Goal: Information Seeking & Learning: Learn about a topic

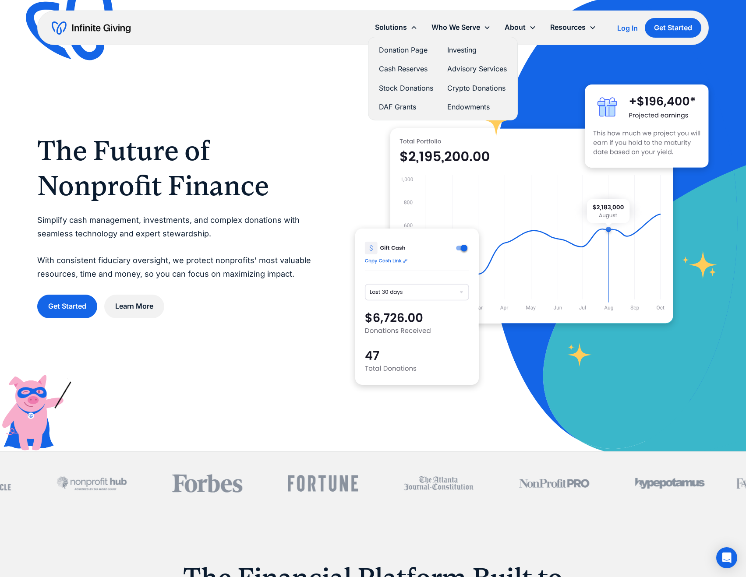
click at [396, 47] on link "Donation Page" at bounding box center [406, 50] width 54 height 12
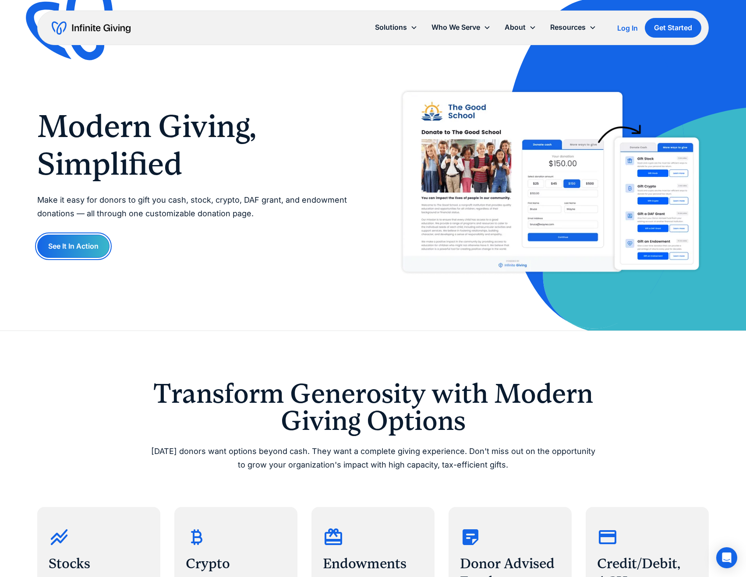
click at [74, 247] on link "See It In Action" at bounding box center [73, 246] width 72 height 23
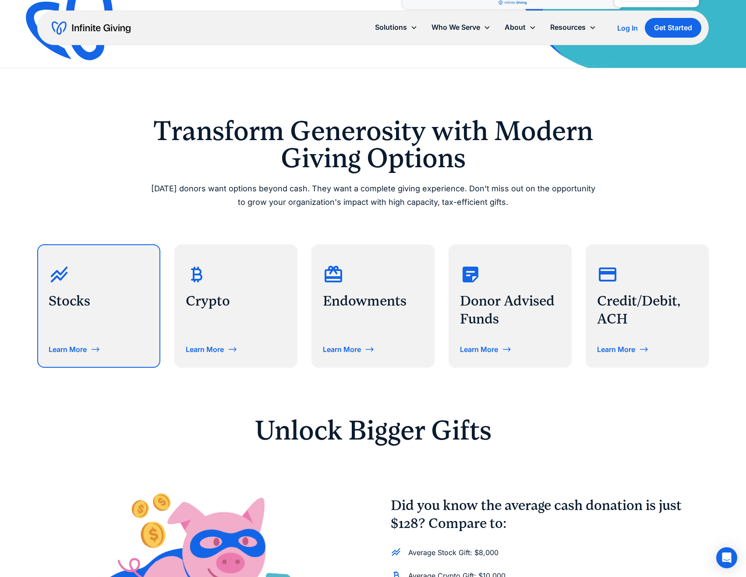
click at [102, 326] on div "Stocks Learn More" at bounding box center [98, 306] width 121 height 122
